Goal: Task Accomplishment & Management: Complete application form

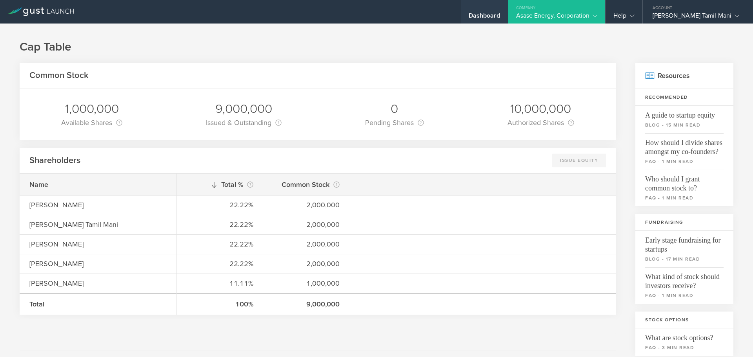
click at [500, 18] on div "Dashboard" at bounding box center [483, 18] width 31 height 12
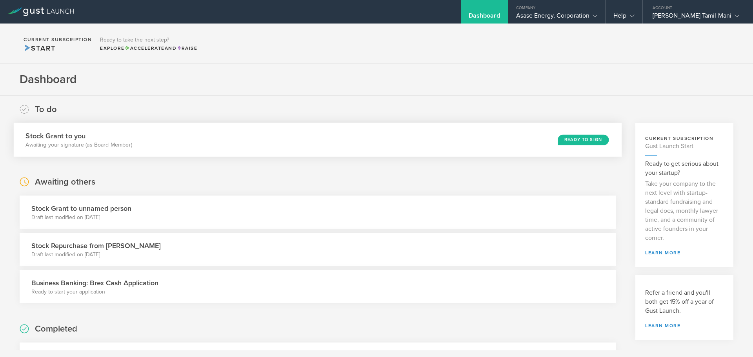
click at [580, 136] on div "Ready to Sign" at bounding box center [582, 139] width 51 height 11
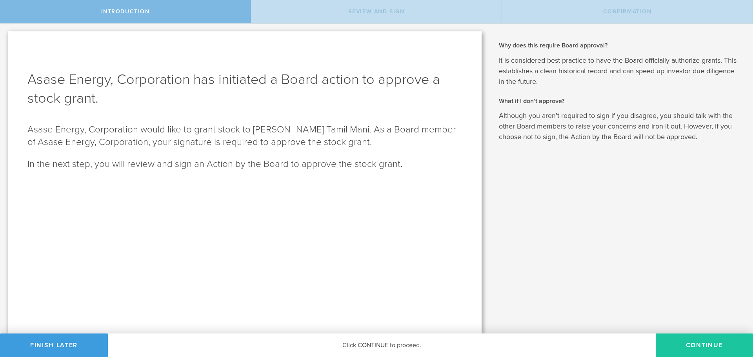
click at [715, 348] on button "Continue" at bounding box center [703, 346] width 97 height 24
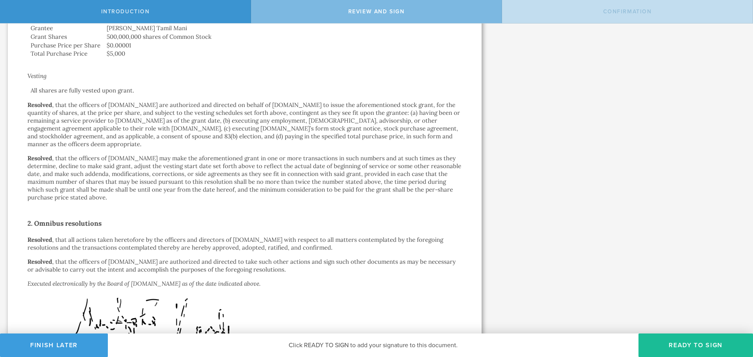
scroll to position [377, 0]
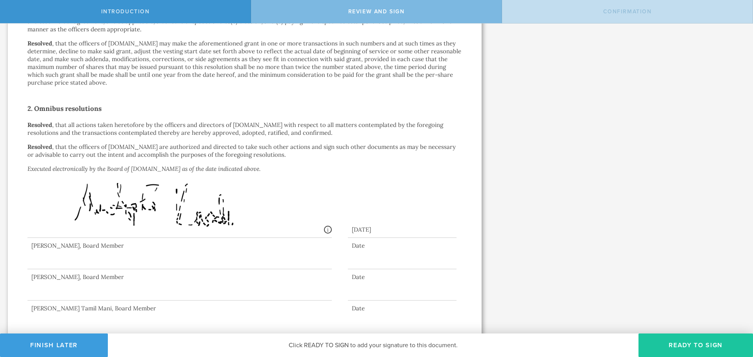
click at [698, 350] on button "Ready to Sign" at bounding box center [695, 346] width 114 height 24
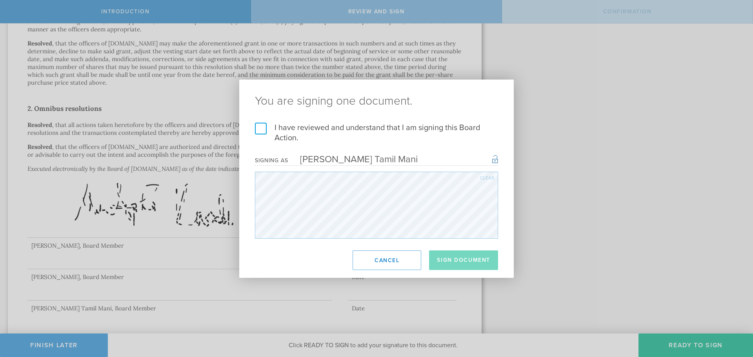
click at [289, 137] on label "I have reviewed and understand that I am signing this Board Action." at bounding box center [376, 133] width 243 height 20
click at [0, 0] on input "I have reviewed and understand that I am signing this Board Action." at bounding box center [0, 0] width 0 height 0
click at [450, 264] on button "Sign Document" at bounding box center [463, 260] width 69 height 20
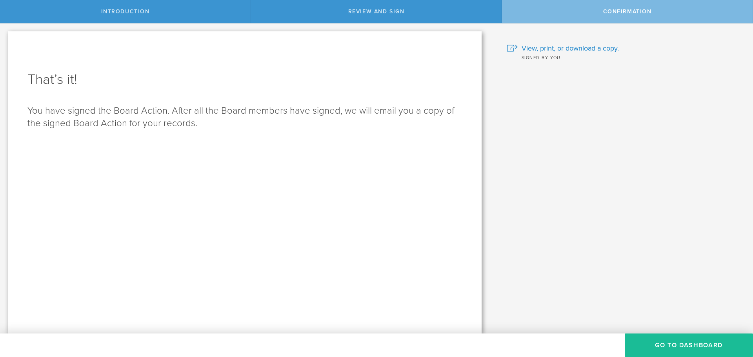
scroll to position [0, 0]
click at [673, 346] on button "Go to Dashboard" at bounding box center [688, 346] width 128 height 24
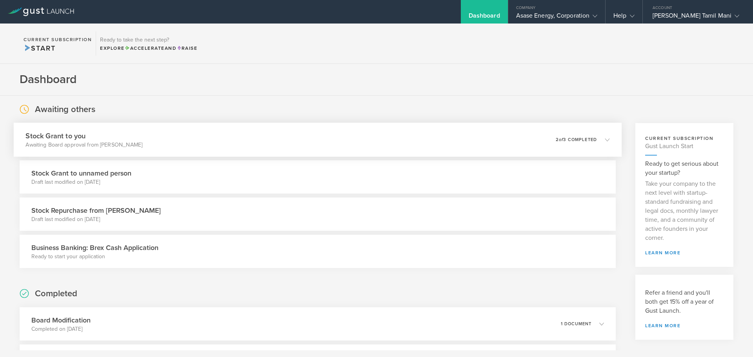
click at [94, 140] on h3 "Stock Grant to you" at bounding box center [83, 136] width 117 height 11
click at [212, 136] on div "Stock Grant to you Awaiting signature from [PERSON_NAME] (as CEO) 0 undeliverab…" at bounding box center [318, 140] width 608 height 34
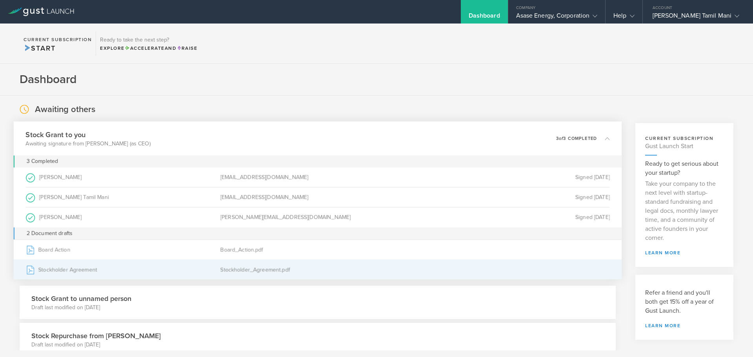
click at [259, 270] on div "Stockholder_Agreement.pdf" at bounding box center [317, 270] width 194 height 20
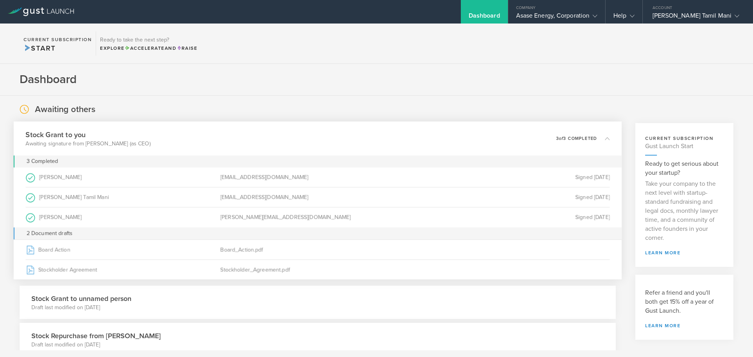
click at [500, 12] on div "Dashboard" at bounding box center [483, 18] width 31 height 12
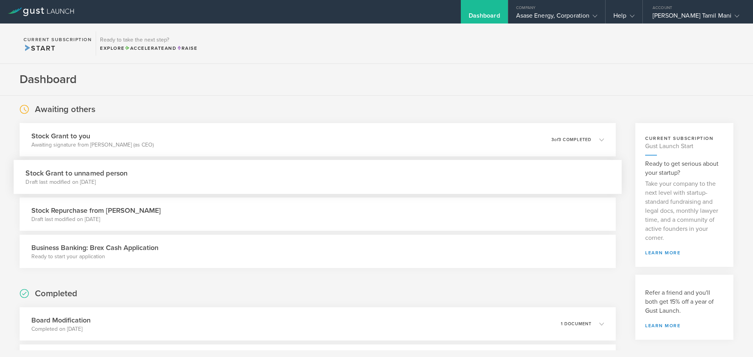
click at [357, 174] on div "Stock Grant to unnamed person Draft last modified on Sep 11, 2025" at bounding box center [318, 177] width 608 height 34
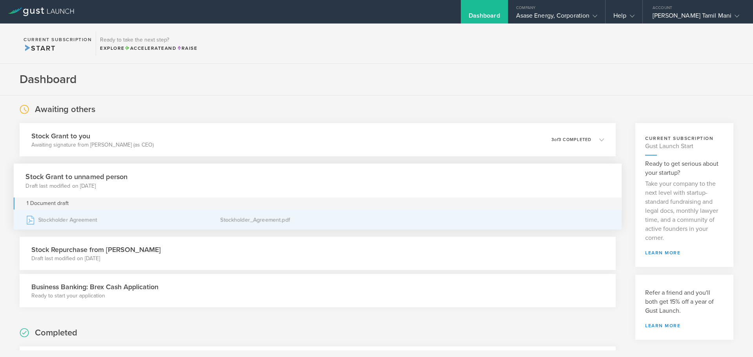
click at [238, 222] on div "Stockholder_Agreement.pdf" at bounding box center [317, 220] width 194 height 20
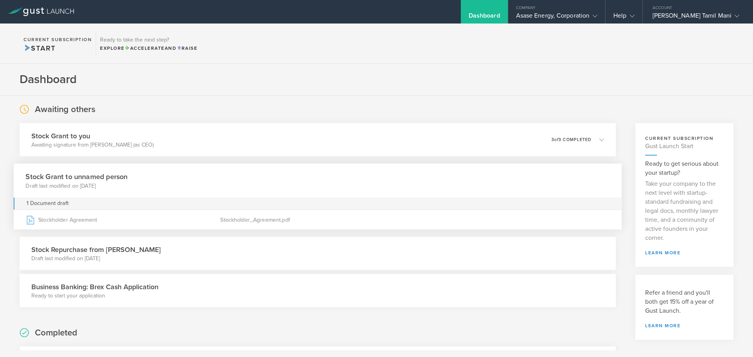
click at [133, 258] on p "Draft last modified on Aug 30, 2025" at bounding box center [95, 259] width 129 height 8
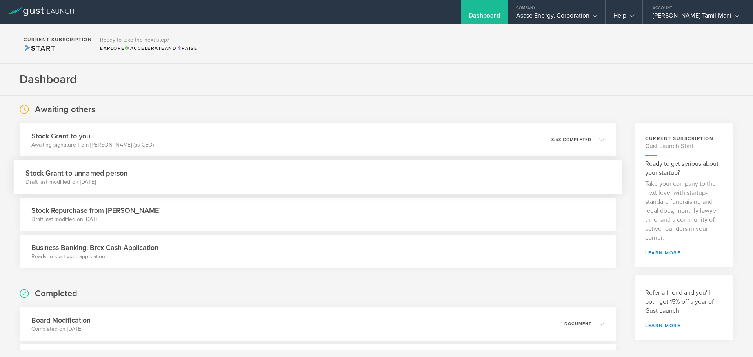
click at [160, 166] on div "Stock Grant to unnamed person Draft last modified on Sep 11, 2025" at bounding box center [318, 177] width 608 height 34
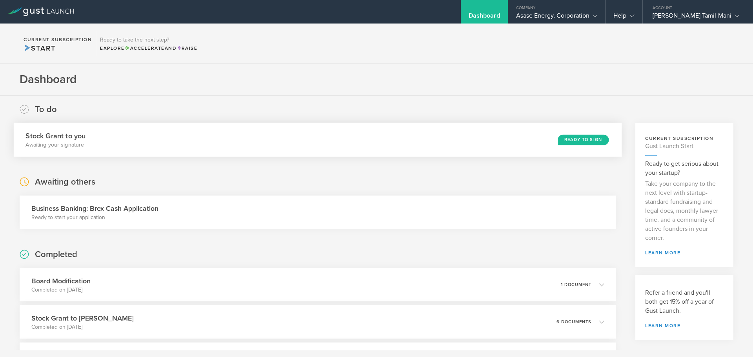
click at [581, 141] on div "Ready to Sign" at bounding box center [582, 139] width 51 height 11
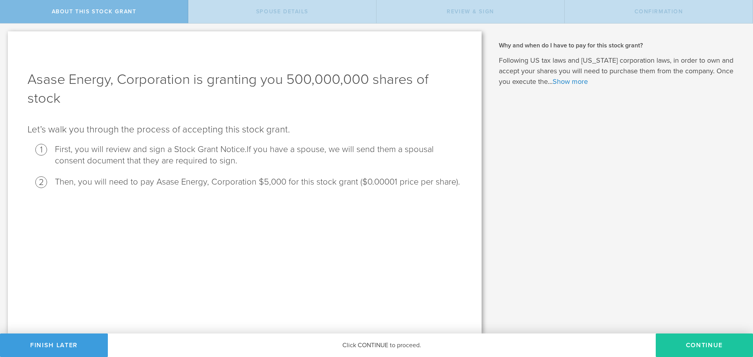
click at [684, 347] on button "CONTINUE" at bounding box center [703, 346] width 97 height 24
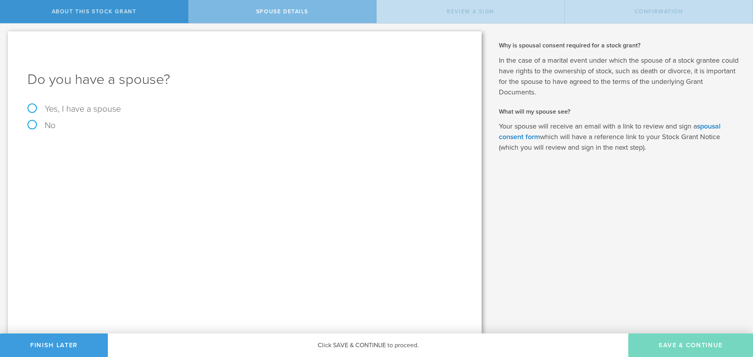
click at [27, 106] on div "Do you have a spouse? Yes, I have a spouse No" at bounding box center [244, 182] width 473 height 302
click at [34, 109] on label "Yes, I have a spouse" at bounding box center [244, 109] width 434 height 9
click at [5, 36] on input "Yes, I have a spouse" at bounding box center [2, 30] width 5 height 13
radio input "true"
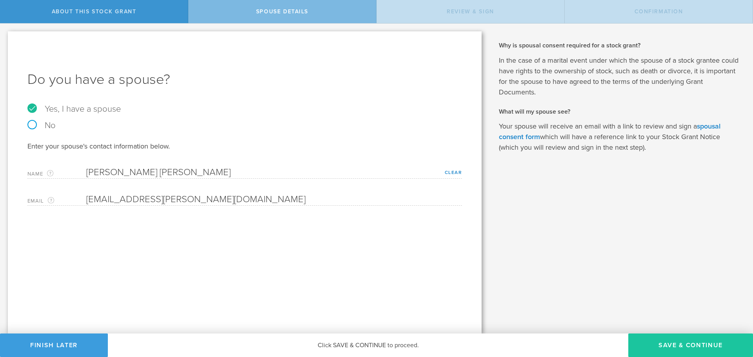
click at [675, 344] on button "Save & Continue" at bounding box center [690, 346] width 125 height 24
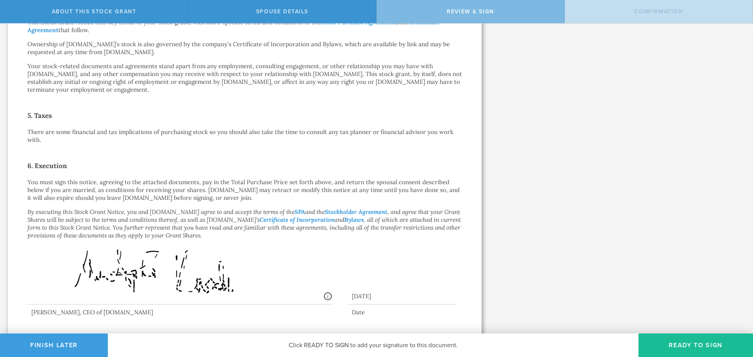
scroll to position [367, 0]
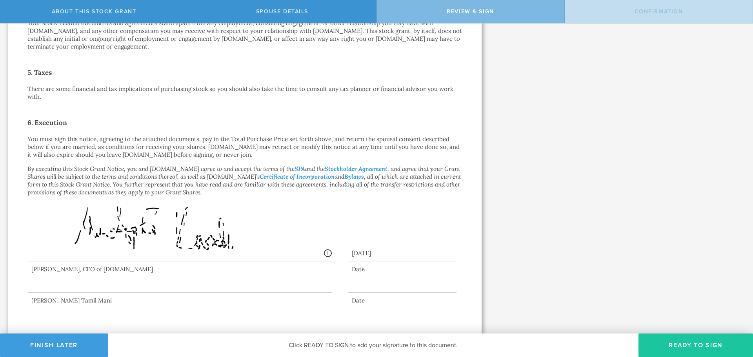
click at [680, 344] on button "Ready to Sign" at bounding box center [695, 346] width 114 height 24
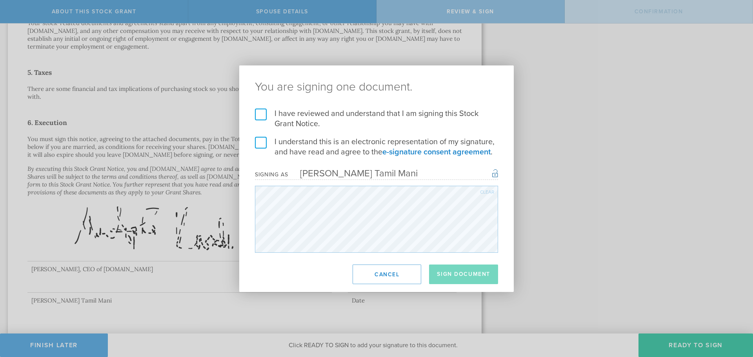
click at [265, 111] on label "I have reviewed and understand that I am signing this Stock Grant Notice." at bounding box center [376, 119] width 243 height 20
click at [0, 0] on input "I have reviewed and understand that I am signing this Stock Grant Notice." at bounding box center [0, 0] width 0 height 0
click at [265, 144] on label "I understand this is an electronic representation of my signature, and have rea…" at bounding box center [376, 147] width 243 height 20
click at [0, 0] on input "I understand this is an electronic representation of my signature, and have rea…" at bounding box center [0, 0] width 0 height 0
click at [475, 271] on button "Sign Document" at bounding box center [463, 275] width 69 height 20
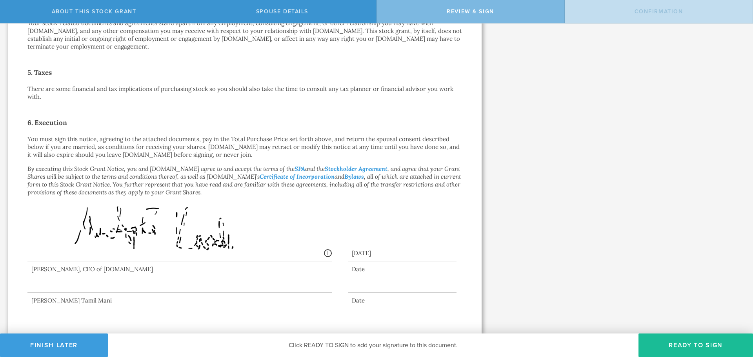
scroll to position [0, 0]
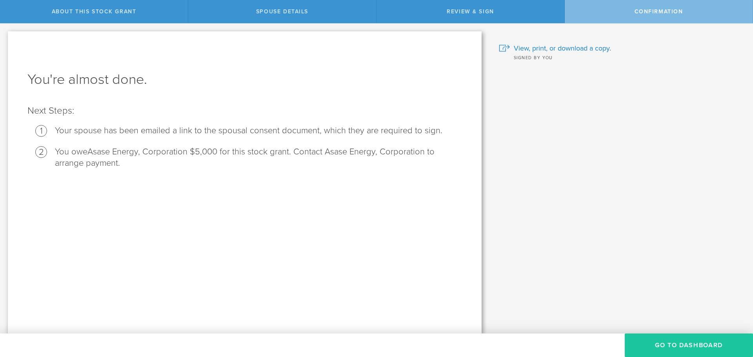
click at [669, 346] on button "Go to Dashboard" at bounding box center [688, 346] width 128 height 24
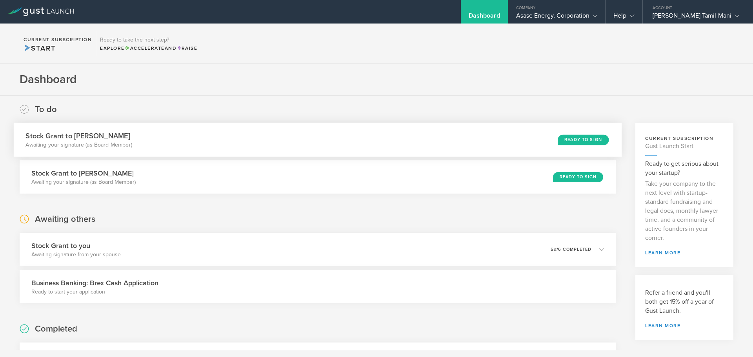
click at [577, 140] on div "Ready to Sign" at bounding box center [582, 139] width 51 height 11
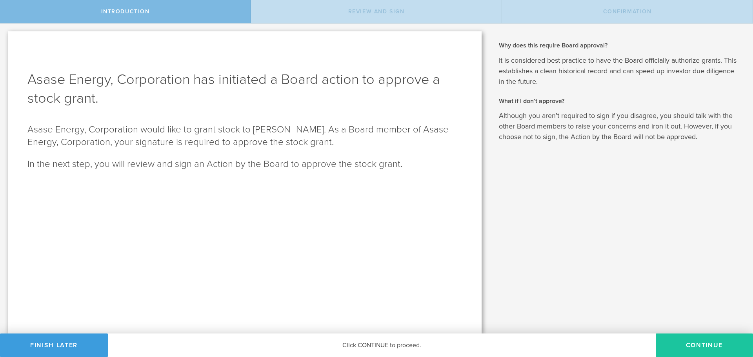
click at [697, 343] on button "Continue" at bounding box center [703, 346] width 97 height 24
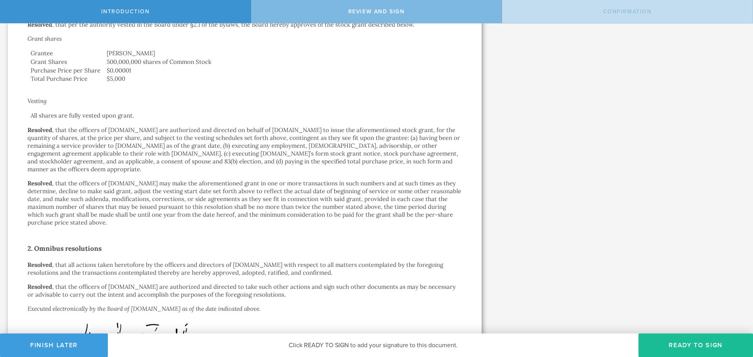
scroll to position [377, 0]
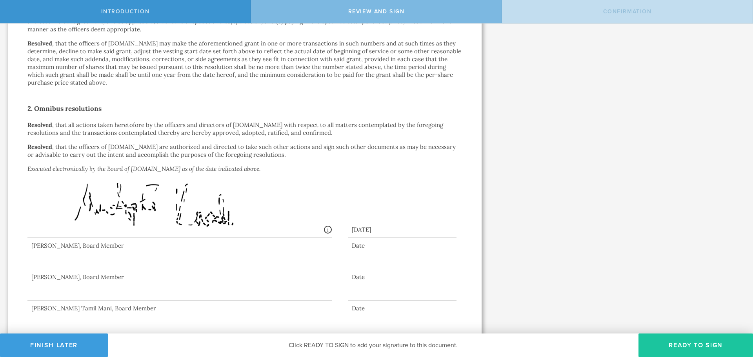
click at [671, 343] on button "Ready to Sign" at bounding box center [695, 346] width 114 height 24
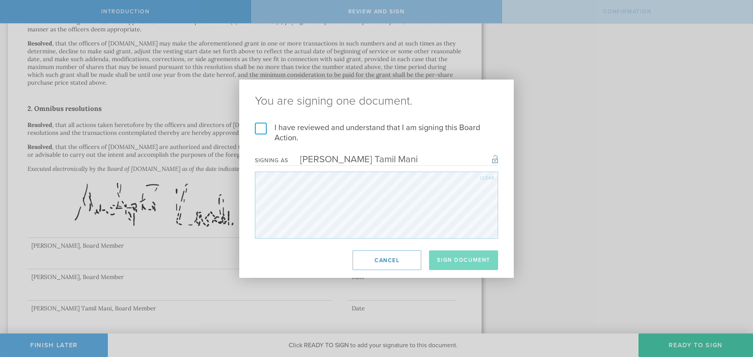
click at [261, 132] on label "I have reviewed and understand that I am signing this Board Action." at bounding box center [376, 133] width 243 height 20
click at [0, 0] on input "I have reviewed and understand that I am signing this Board Action." at bounding box center [0, 0] width 0 height 0
click at [479, 265] on button "Sign Document" at bounding box center [463, 260] width 69 height 20
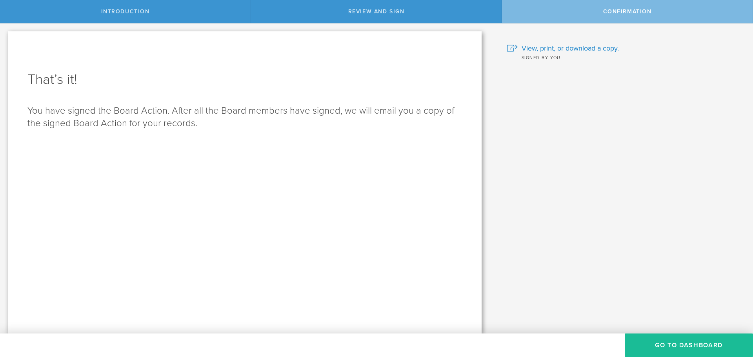
scroll to position [0, 0]
click at [686, 346] on button "Go to Dashboard" at bounding box center [688, 346] width 128 height 24
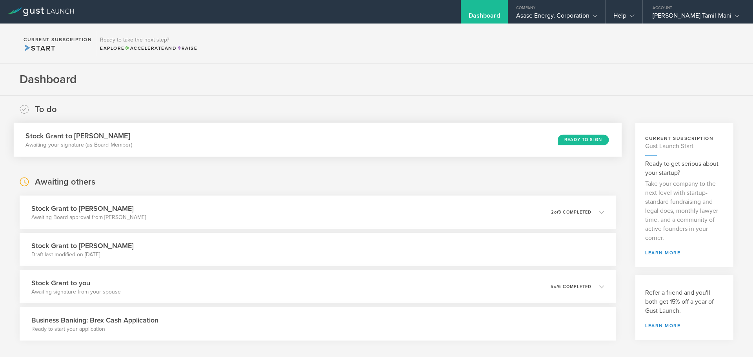
click at [268, 136] on div "Stock Grant to [PERSON_NAME] Awaiting your signature (as Board Member) Ready to…" at bounding box center [318, 140] width 608 height 34
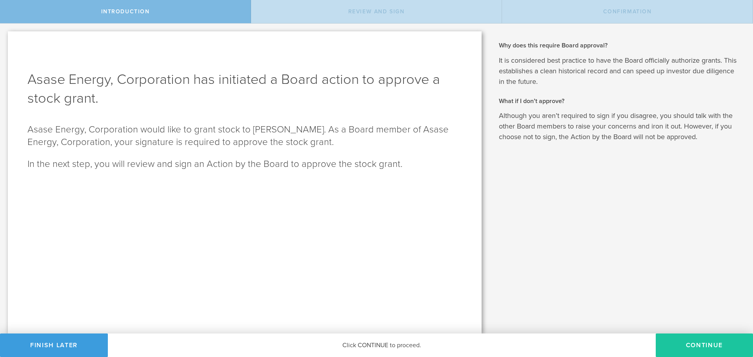
click at [695, 340] on button "Continue" at bounding box center [703, 346] width 97 height 24
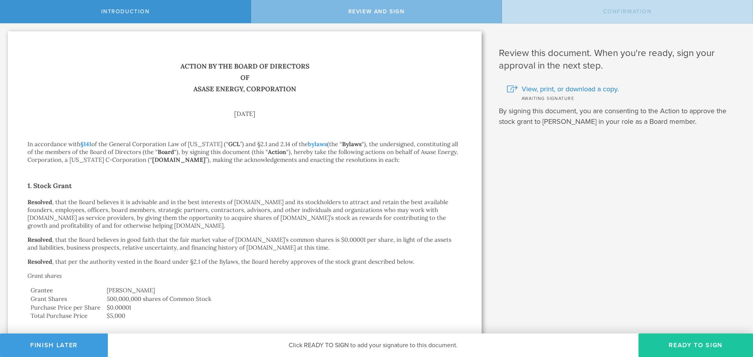
click at [672, 342] on button "Ready to Sign" at bounding box center [695, 346] width 114 height 24
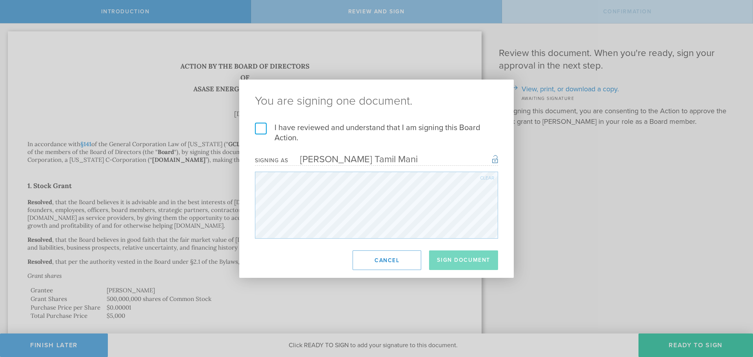
click at [258, 129] on label "I have reviewed and understand that I am signing this Board Action." at bounding box center [376, 133] width 243 height 20
click at [0, 0] on input "I have reviewed and understand that I am signing this Board Action." at bounding box center [0, 0] width 0 height 0
click at [457, 262] on button "Sign Document" at bounding box center [463, 260] width 69 height 20
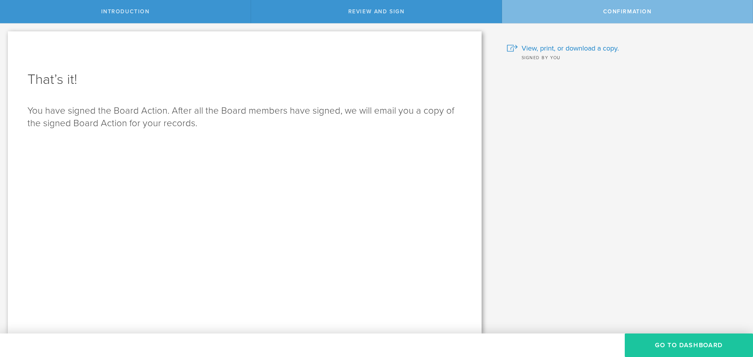
click at [661, 344] on button "Go to Dashboard" at bounding box center [688, 346] width 128 height 24
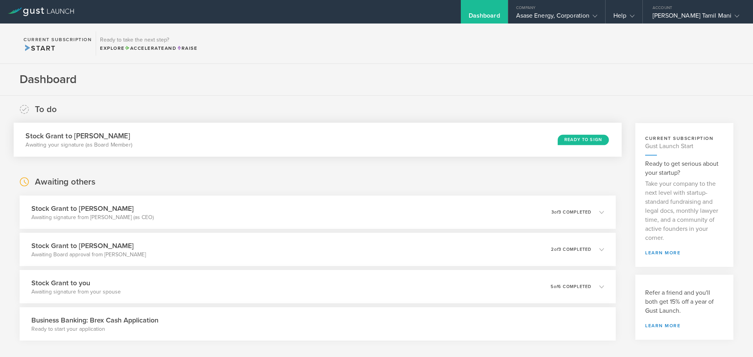
click at [573, 136] on div "Ready to Sign" at bounding box center [582, 139] width 51 height 11
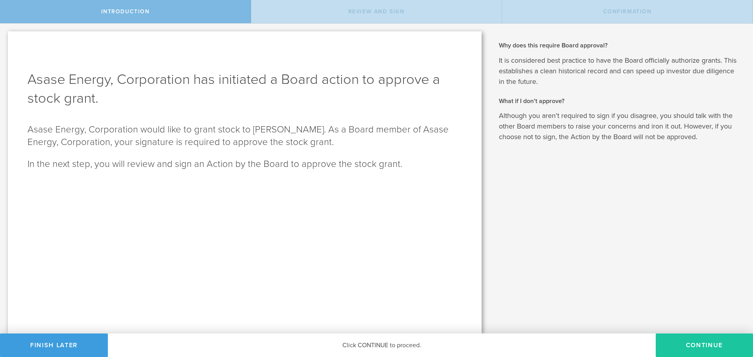
click at [686, 348] on button "Continue" at bounding box center [703, 346] width 97 height 24
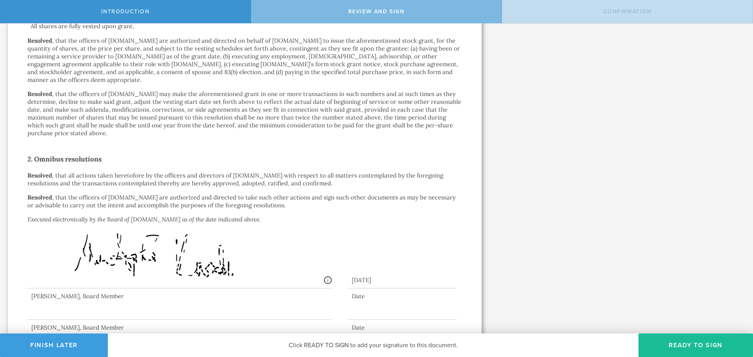
scroll to position [377, 0]
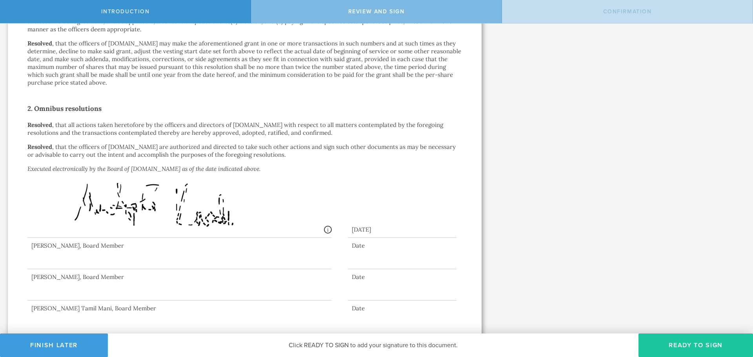
click at [678, 338] on button "Ready to Sign" at bounding box center [695, 346] width 114 height 24
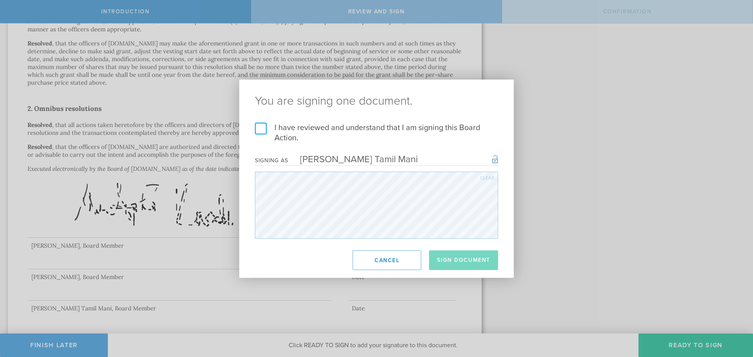
click at [260, 128] on label "I have reviewed and understand that I am signing this Board Action." at bounding box center [376, 133] width 243 height 20
click at [0, 0] on input "I have reviewed and understand that I am signing this Board Action." at bounding box center [0, 0] width 0 height 0
click at [460, 259] on button "Sign Document" at bounding box center [463, 260] width 69 height 20
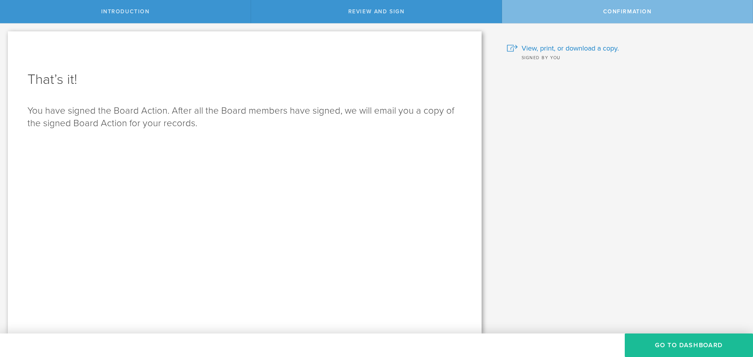
scroll to position [0, 0]
click at [662, 347] on button "Go to Dashboard" at bounding box center [688, 346] width 128 height 24
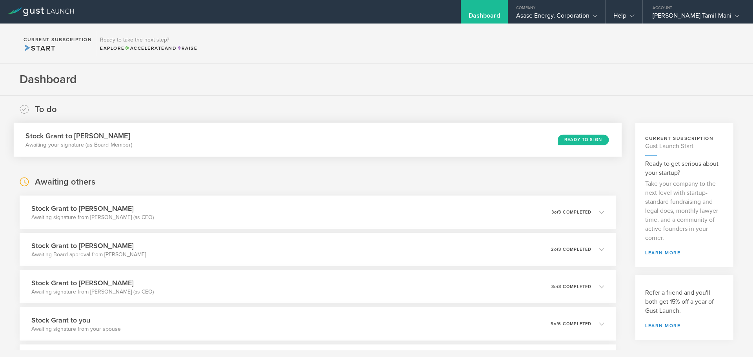
click at [580, 142] on div "Ready to Sign" at bounding box center [582, 139] width 51 height 11
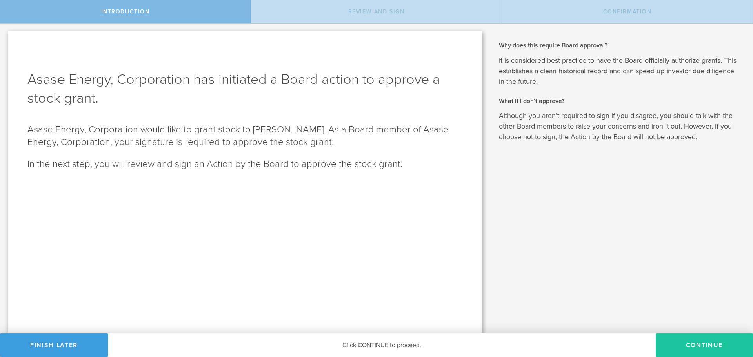
click at [711, 346] on button "Continue" at bounding box center [703, 346] width 97 height 24
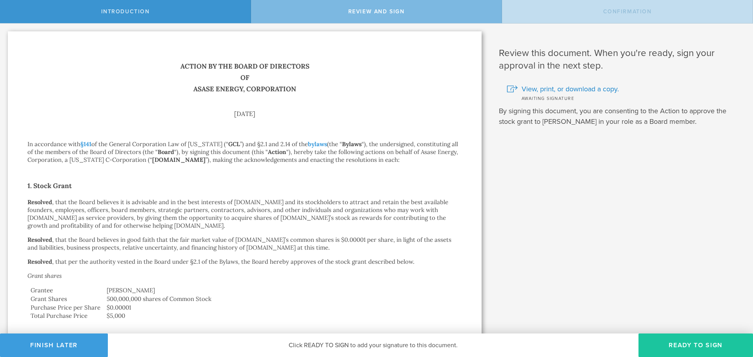
click at [686, 346] on button "Ready to Sign" at bounding box center [695, 346] width 114 height 24
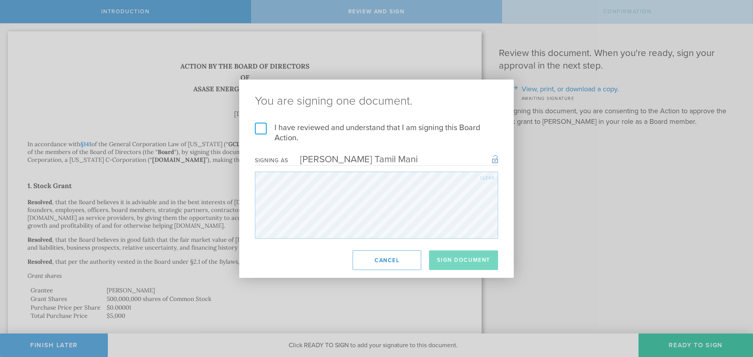
click at [313, 131] on label "I have reviewed and understand that I am signing this Board Action." at bounding box center [376, 133] width 243 height 20
click at [0, 0] on input "I have reviewed and understand that I am signing this Board Action." at bounding box center [0, 0] width 0 height 0
click at [456, 252] on button "Sign Document" at bounding box center [463, 260] width 69 height 20
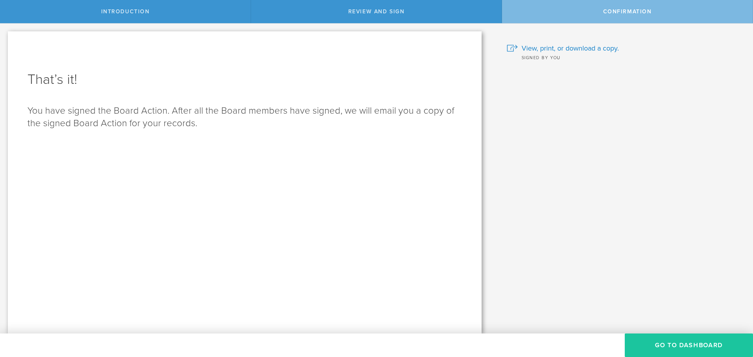
click at [690, 342] on button "Go to Dashboard" at bounding box center [688, 346] width 128 height 24
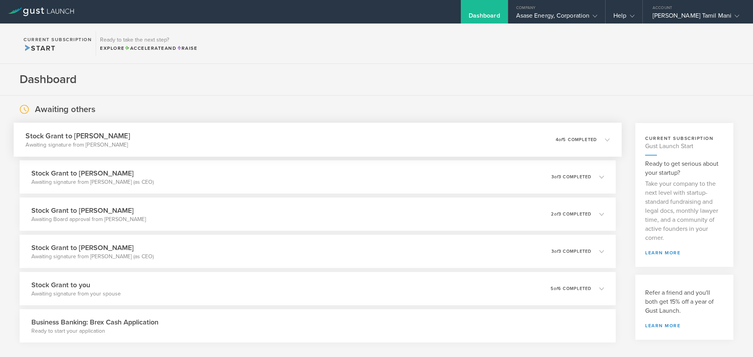
click at [424, 148] on div "Stock [PERSON_NAME] to [PERSON_NAME] Awaiting signature from [PERSON_NAME] 0 un…" at bounding box center [318, 140] width 608 height 34
click at [404, 249] on div "Stock Grant to Jeyakar Thiravidamani Awaiting Board approval from Robert Mensah…" at bounding box center [318, 251] width 608 height 34
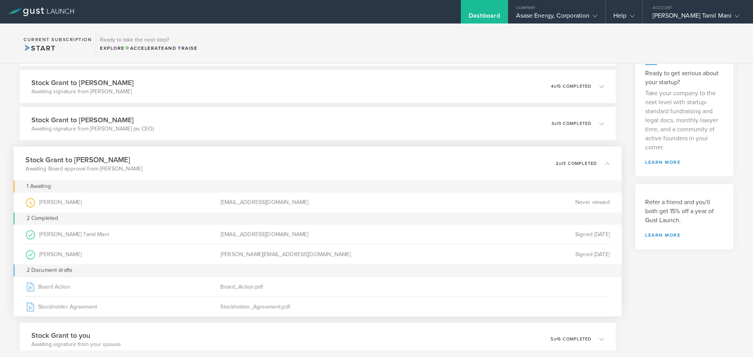
scroll to position [91, 0]
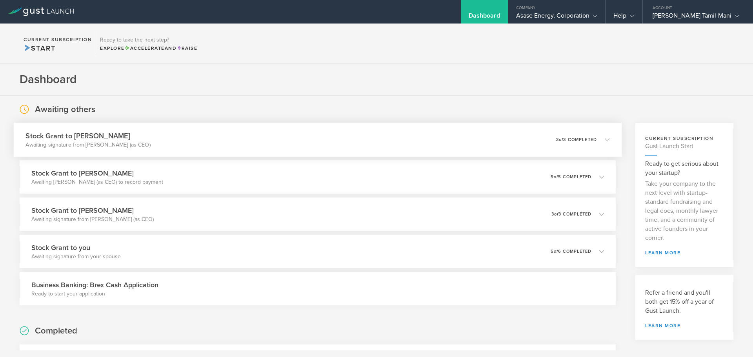
click at [339, 134] on div "Stock Grant to [PERSON_NAME] Awaiting signature from [PERSON_NAME] (as CEO) 0 u…" at bounding box center [318, 140] width 608 height 34
click at [337, 128] on div "Stock Grant to Jeyakar Thiravidamani Awaiting signature from Christopher Kwabi …" at bounding box center [318, 140] width 608 height 34
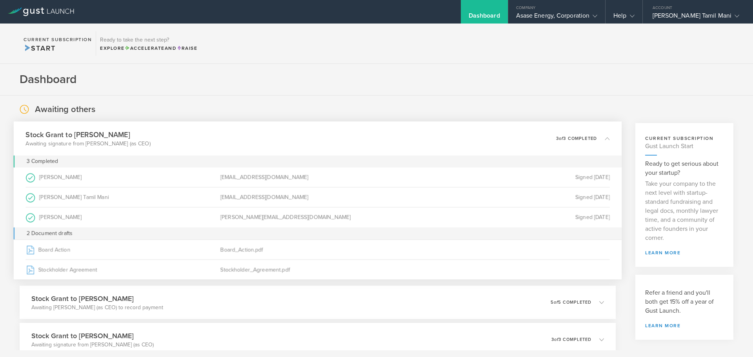
click at [504, 8] on div "Dashboard" at bounding box center [484, 12] width 47 height 24
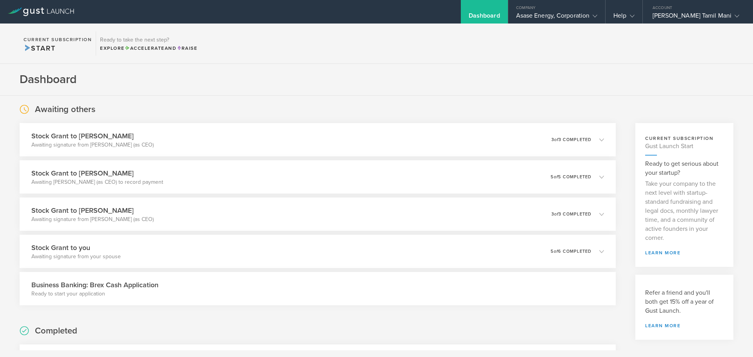
click at [504, 8] on div "Dashboard" at bounding box center [484, 12] width 47 height 24
click at [343, 134] on div "Stock Grant to Jeyakar Thiravidamani Awaiting signature from Christopher Kwabi …" at bounding box center [318, 140] width 608 height 34
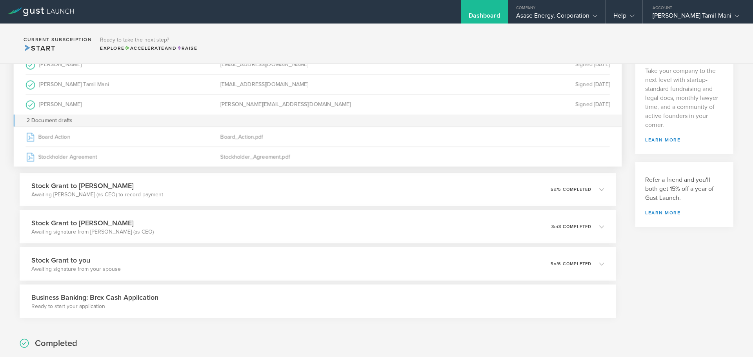
scroll to position [114, 0]
click at [183, 263] on div "Stock Grant to you Awaiting signature from your spouse 0 undeliverable 5 of 6 c…" at bounding box center [318, 263] width 608 height 34
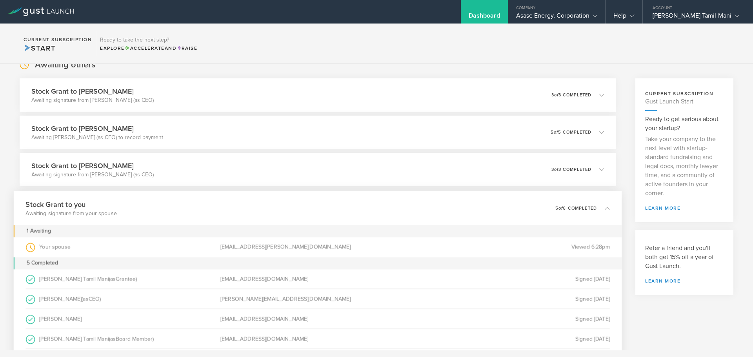
scroll to position [44, 0]
click at [243, 174] on div "Stock Grant to Siva Tamilmani Awaiting signature from Christopher Kwabi (as CEO…" at bounding box center [318, 171] width 608 height 34
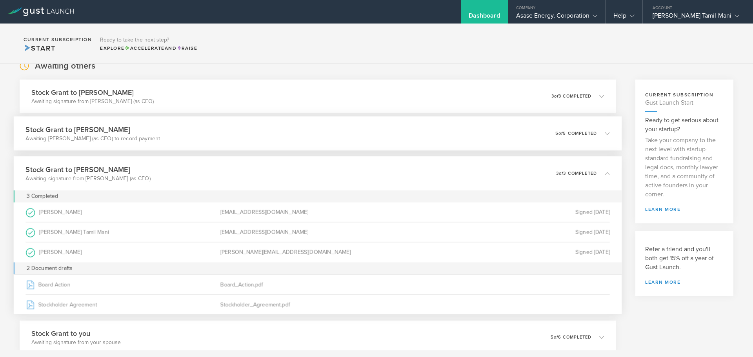
click at [281, 137] on div "Stock Grant to Robert Mensah Awaiting Christopher Kwabi (as CEO) to record paym…" at bounding box center [318, 133] width 608 height 34
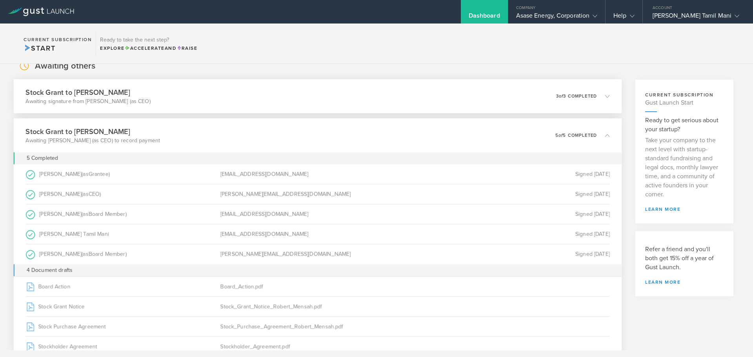
click at [292, 96] on div "Stock Grant to Jeyakar Thiravidamani Awaiting signature from Christopher Kwabi …" at bounding box center [318, 96] width 608 height 34
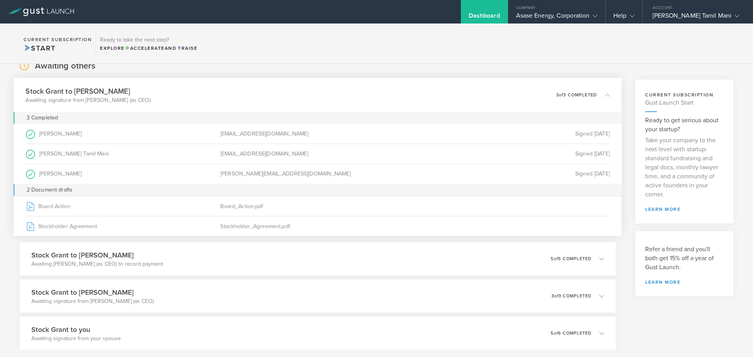
scroll to position [0, 0]
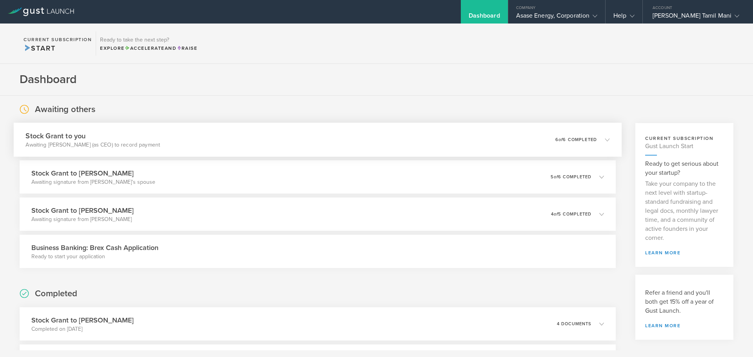
click at [217, 136] on div "Stock Grant to you Awaiting Christopher Kwabi (as CEO) to record payment 0 unde…" at bounding box center [318, 140] width 608 height 34
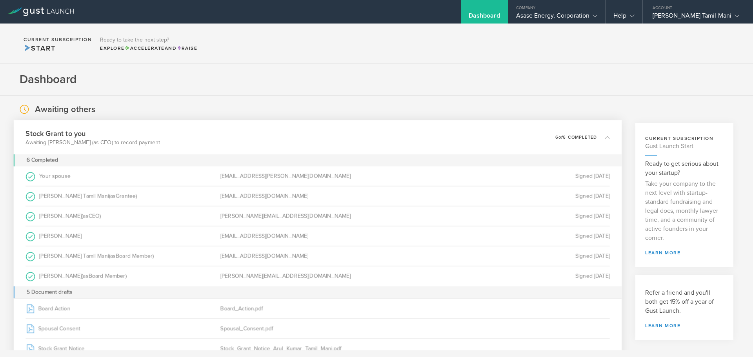
click at [217, 136] on div "Stock Grant to you Awaiting Christopher Kwabi (as CEO) to record payment 0 unde…" at bounding box center [318, 137] width 608 height 34
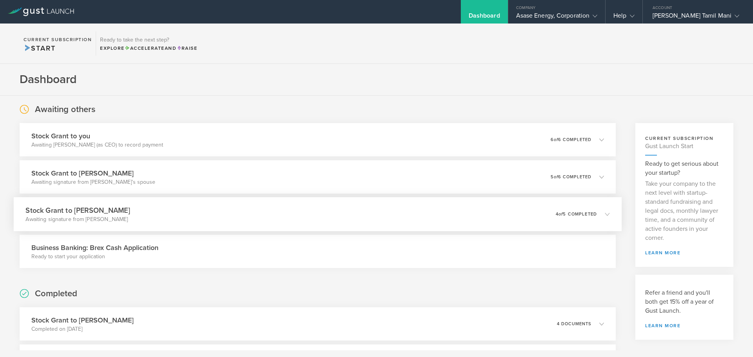
click at [276, 214] on div "Stock Grant to Jeyakar Thiravidamani Awaiting signature from Jeyakar Thiravidam…" at bounding box center [318, 214] width 608 height 34
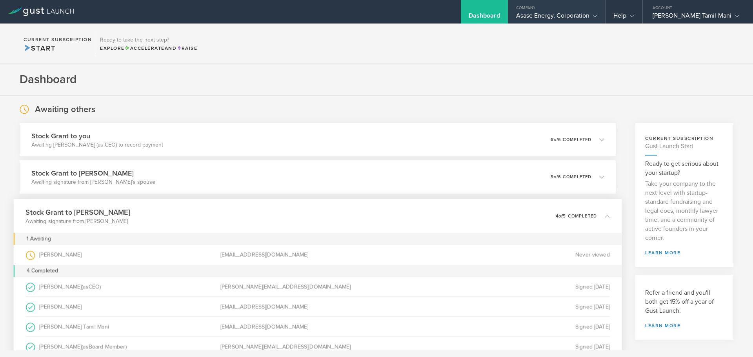
click at [578, 15] on div "Asase Energy, Corporation" at bounding box center [557, 18] width 82 height 12
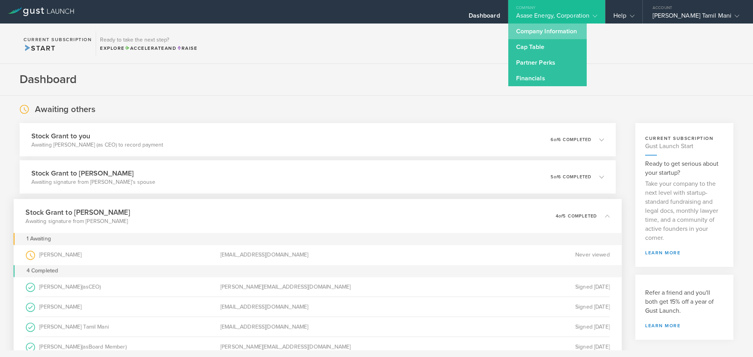
click at [558, 36] on link "Company Information" at bounding box center [547, 32] width 78 height 16
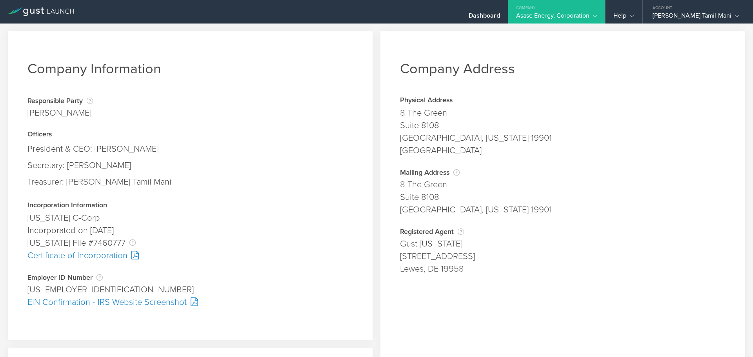
click at [572, 18] on div "Asase Energy, Corporation" at bounding box center [557, 18] width 82 height 12
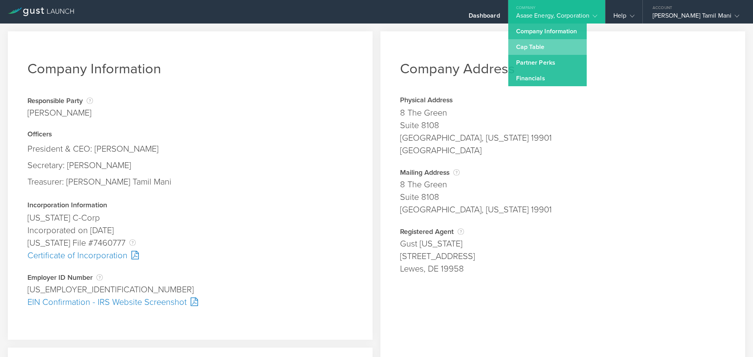
click at [556, 47] on link "Cap Table" at bounding box center [547, 47] width 78 height 16
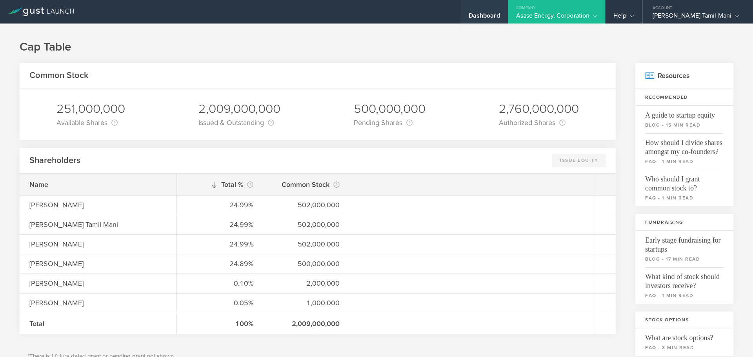
click at [500, 14] on div "Dashboard" at bounding box center [483, 18] width 31 height 12
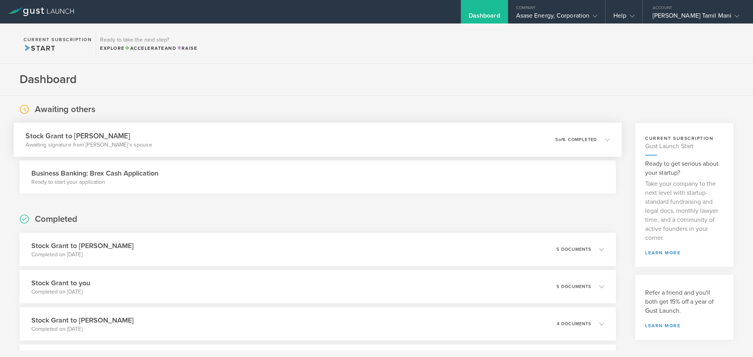
click at [320, 146] on div "Stock Grant to [PERSON_NAME] Awaiting signature from [PERSON_NAME]’s spouse 0 u…" at bounding box center [318, 140] width 608 height 34
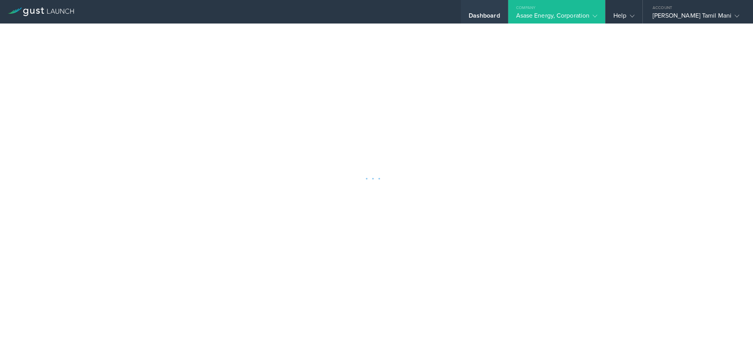
click at [500, 15] on div "Dashboard" at bounding box center [483, 18] width 31 height 12
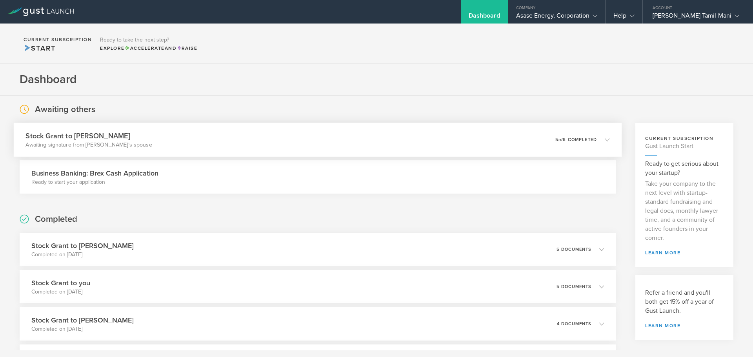
click at [348, 143] on div "Stock Grant to [PERSON_NAME] Awaiting signature from [PERSON_NAME]’s spouse 0 u…" at bounding box center [318, 140] width 608 height 34
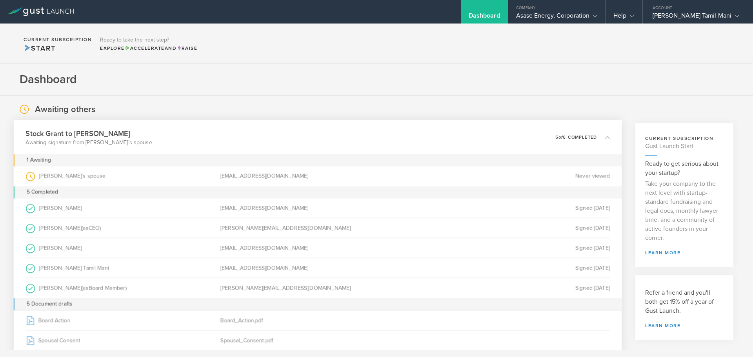
click at [270, 181] on div "[EMAIL_ADDRESS][DOMAIN_NAME]" at bounding box center [317, 176] width 194 height 20
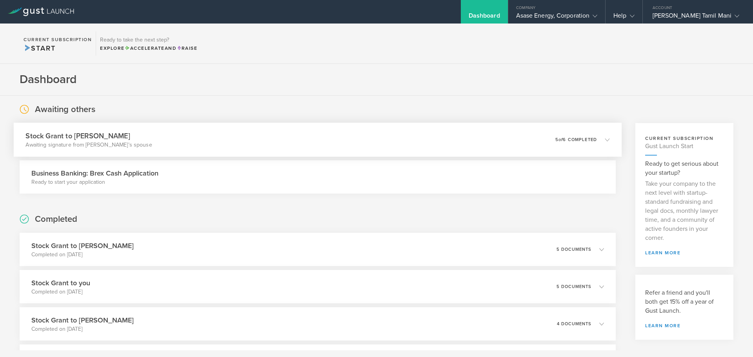
click at [346, 141] on div "Stock Grant to [PERSON_NAME] Awaiting signature from [PERSON_NAME]’s spouse 0 u…" at bounding box center [318, 140] width 608 height 34
